Goal: Find specific page/section: Find specific page/section

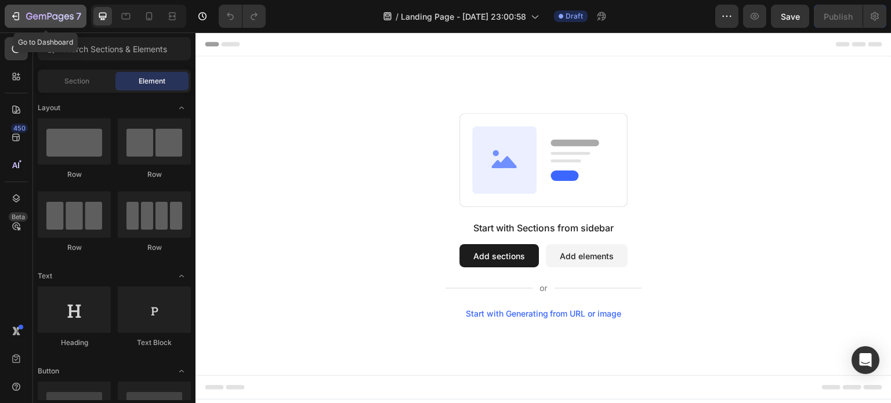
click at [15, 13] on icon "button" at bounding box center [17, 16] width 5 height 8
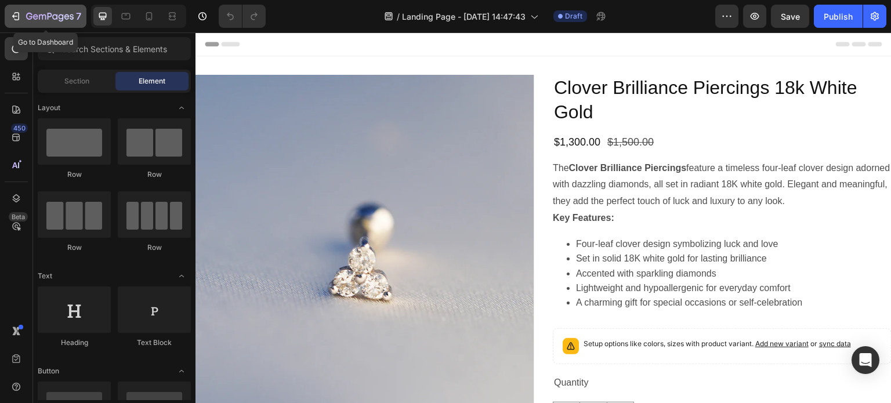
click at [15, 6] on button "7" at bounding box center [46, 16] width 82 height 23
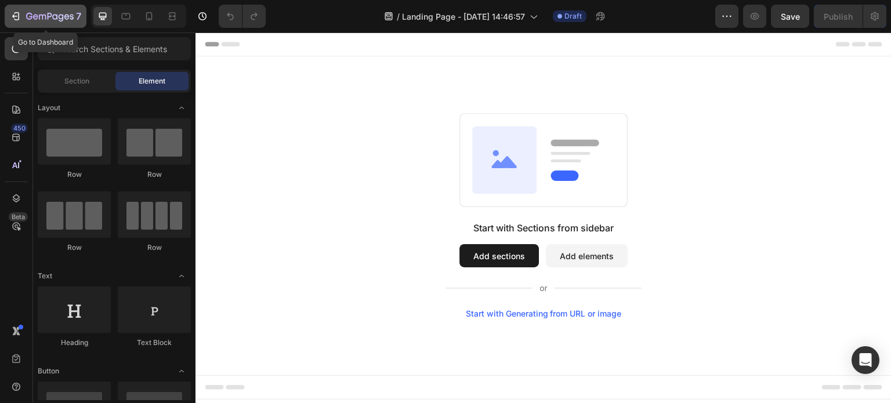
click at [16, 13] on icon "button" at bounding box center [16, 16] width 12 height 12
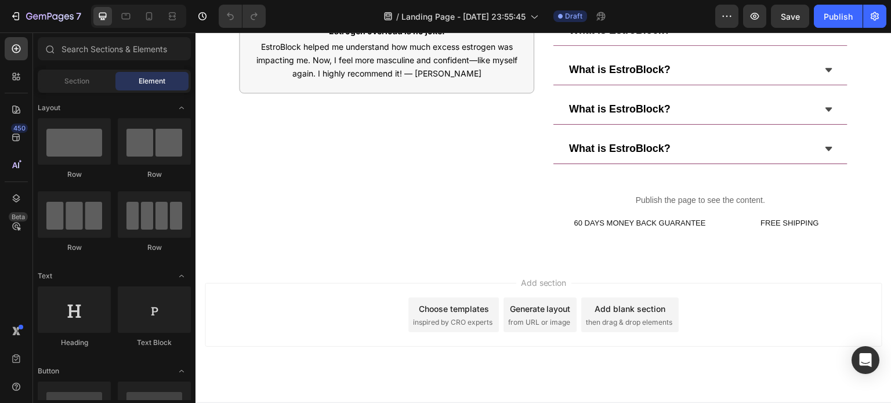
scroll to position [543, 0]
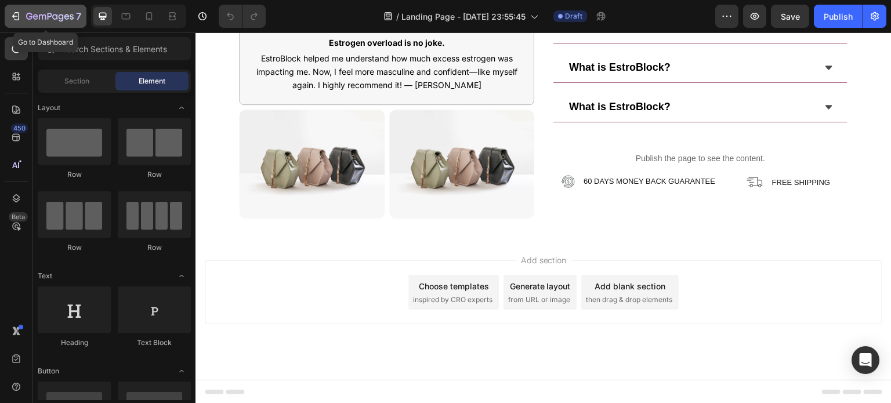
click at [24, 12] on div "7" at bounding box center [45, 16] width 71 height 14
